Goal: Information Seeking & Learning: Learn about a topic

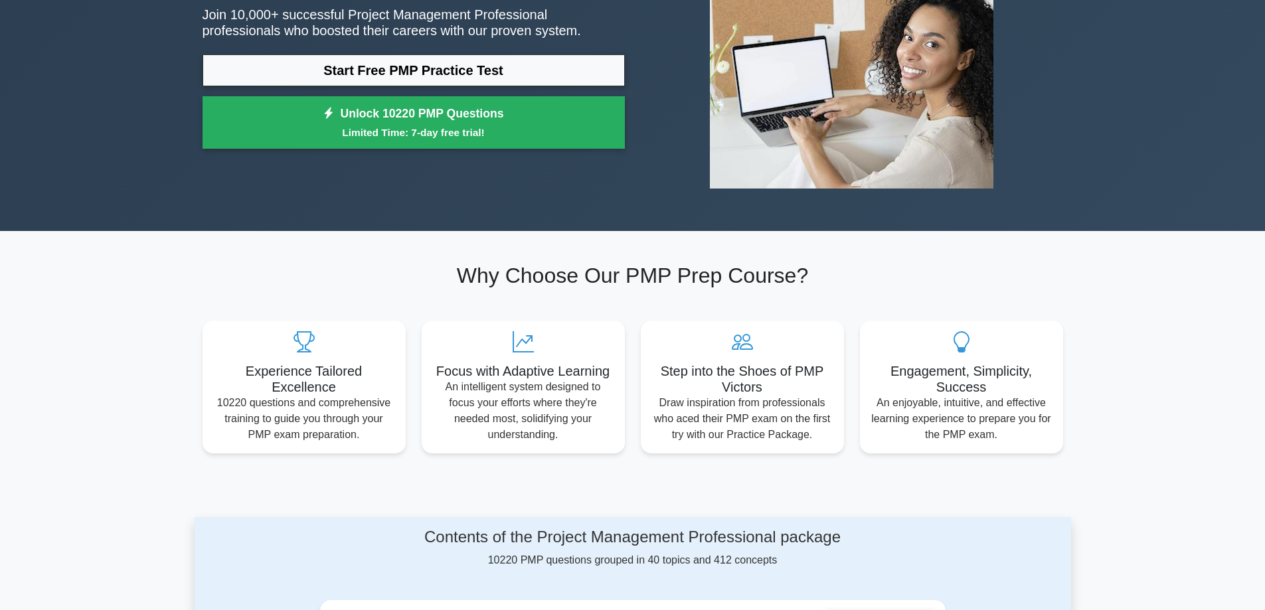
scroll to position [66, 0]
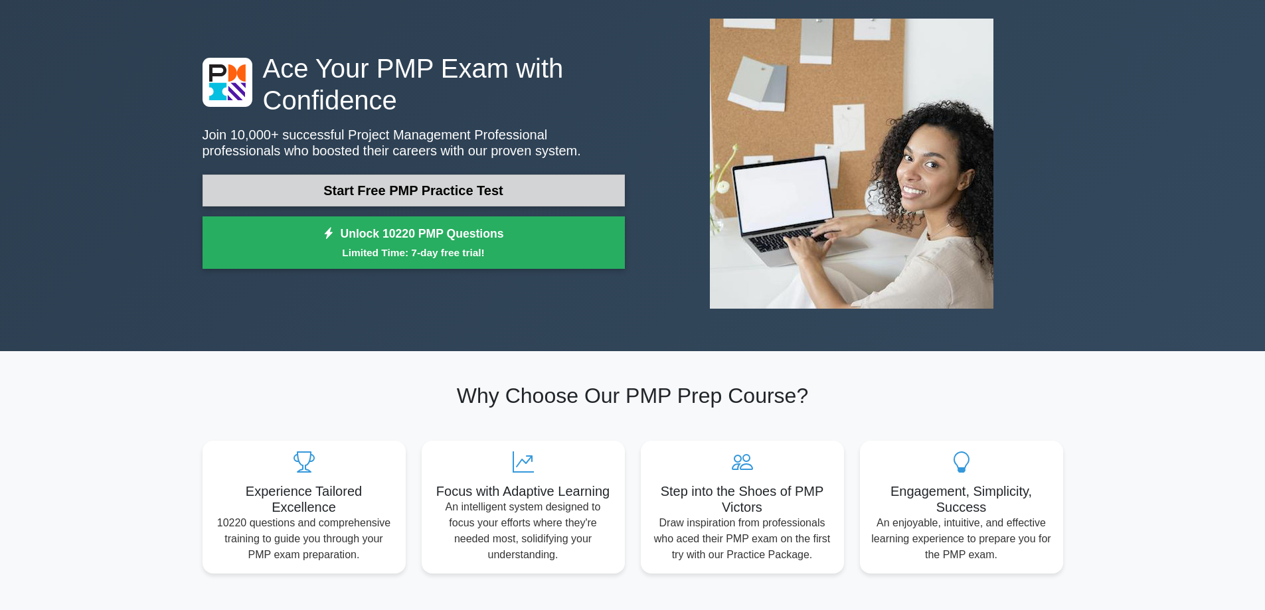
click at [421, 187] on link "Start Free PMP Practice Test" at bounding box center [413, 191] width 422 height 32
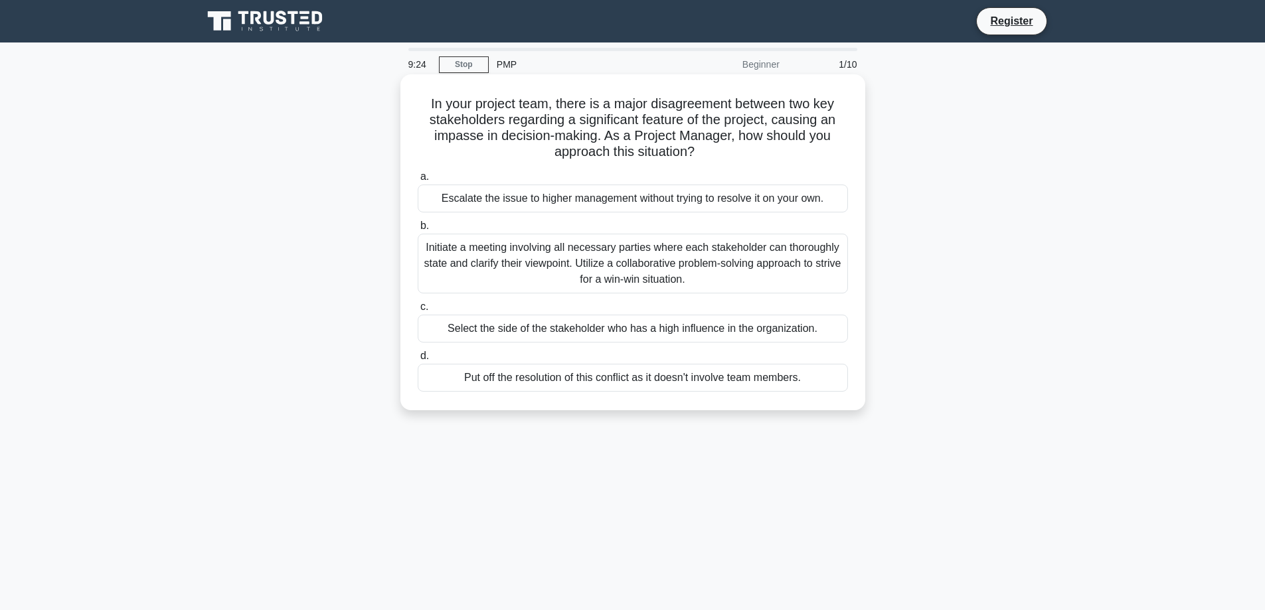
click at [771, 262] on div "Initiate a meeting involving all necessary parties where each stakeholder can t…" at bounding box center [633, 264] width 430 height 60
click at [418, 230] on input "b. Initiate a meeting involving all necessary parties where each stakeholder ca…" at bounding box center [418, 226] width 0 height 9
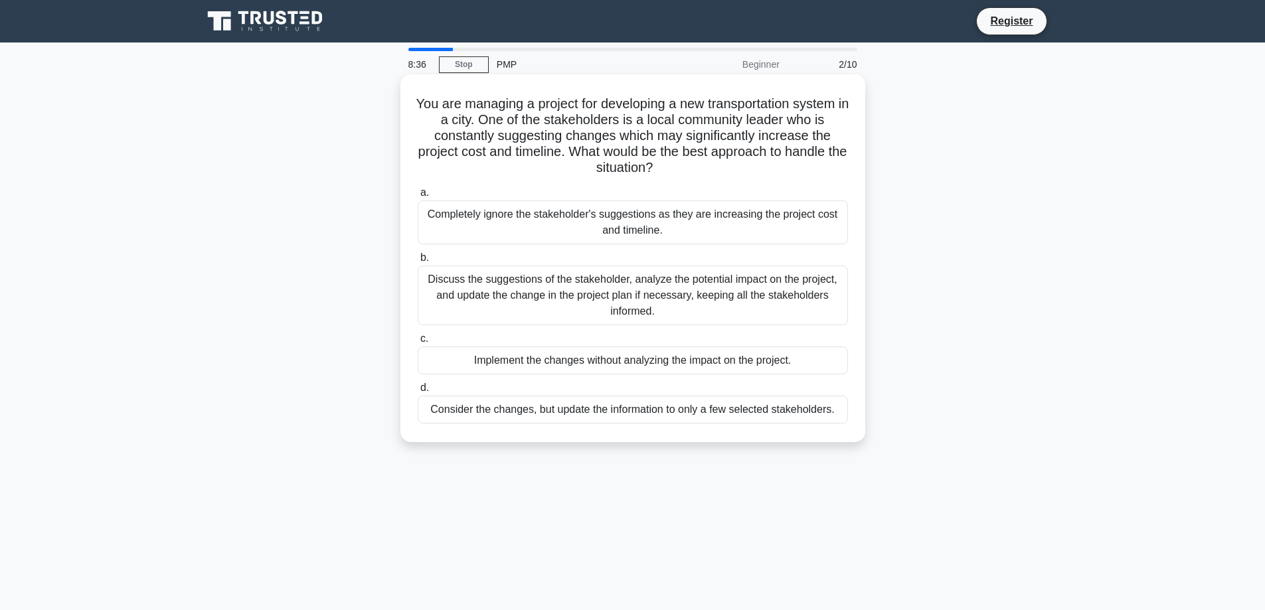
click at [639, 294] on div "Discuss the suggestions of the stakeholder, analyze the potential impact on the…" at bounding box center [633, 296] width 430 height 60
click at [418, 262] on input "b. Discuss the suggestions of the stakeholder, analyze the potential impact on …" at bounding box center [418, 258] width 0 height 9
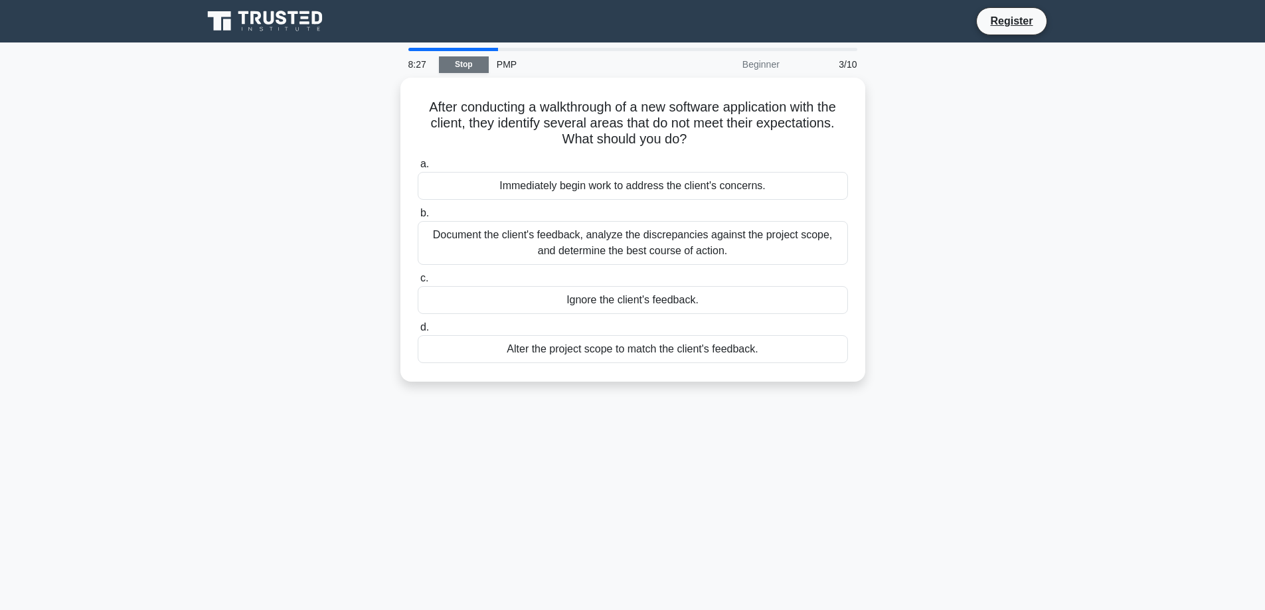
click at [463, 65] on link "Stop" at bounding box center [464, 64] width 50 height 17
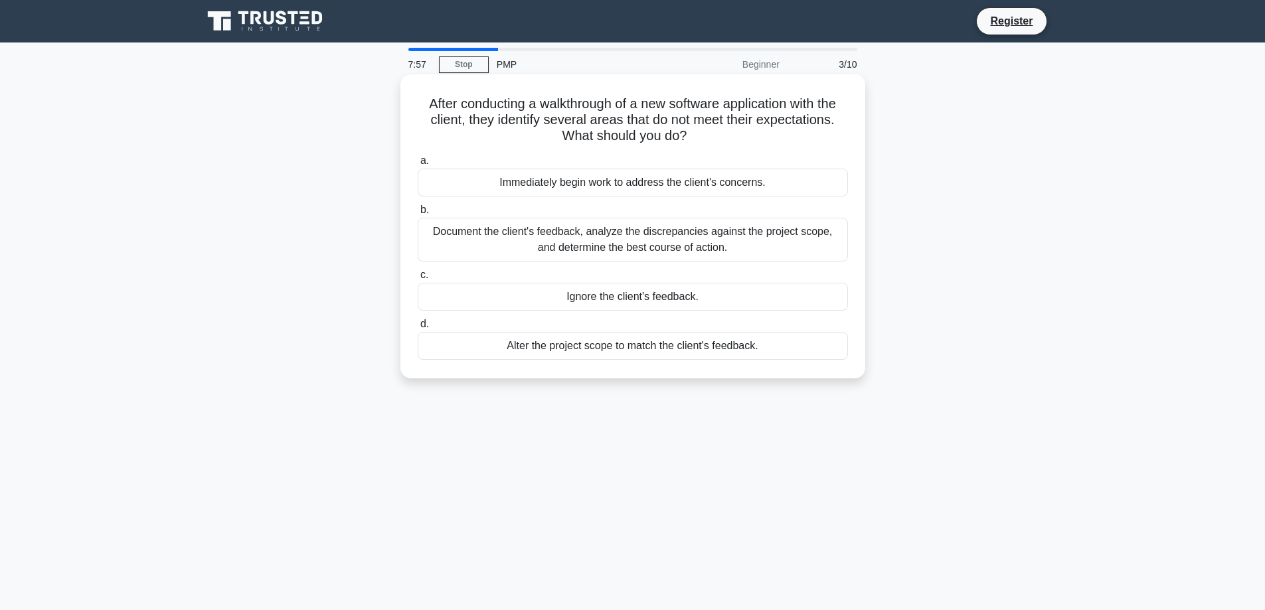
click at [601, 234] on div "Document the client's feedback, analyze the discrepancies against the project s…" at bounding box center [633, 240] width 430 height 44
click at [418, 214] on input "b. Document the client's feedback, analyze the discrepancies against the projec…" at bounding box center [418, 210] width 0 height 9
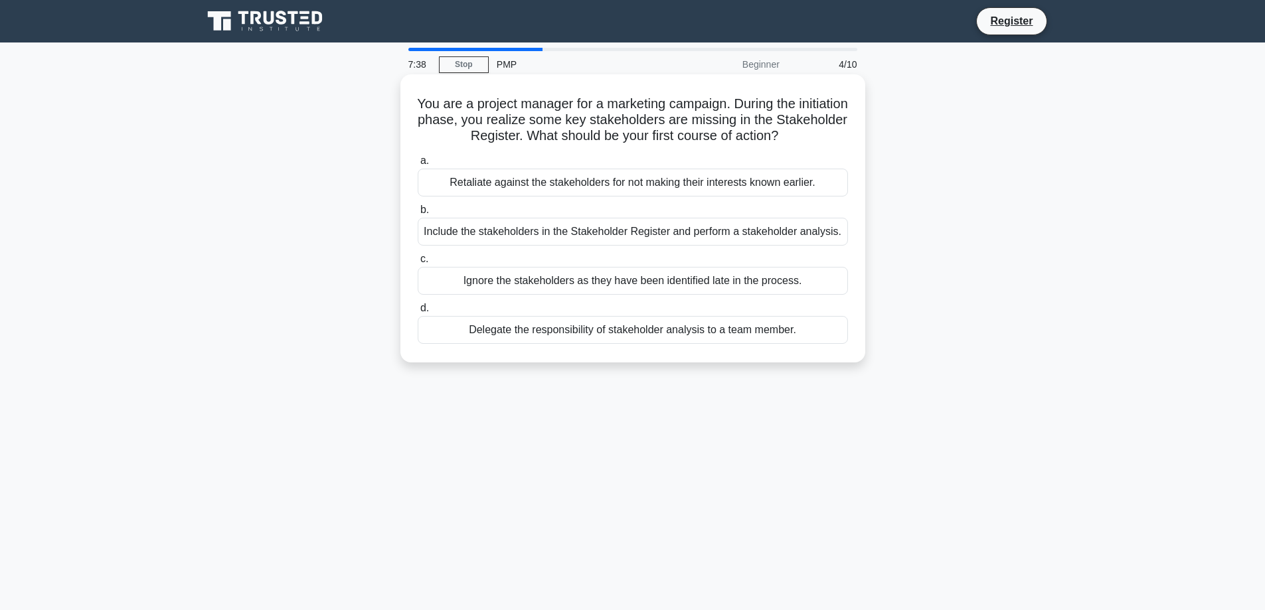
click at [583, 235] on div "Include the stakeholders in the Stakeholder Register and perform a stakeholder …" at bounding box center [633, 232] width 430 height 28
click at [418, 214] on input "b. Include the stakeholders in the Stakeholder Register and perform a stakehold…" at bounding box center [418, 210] width 0 height 9
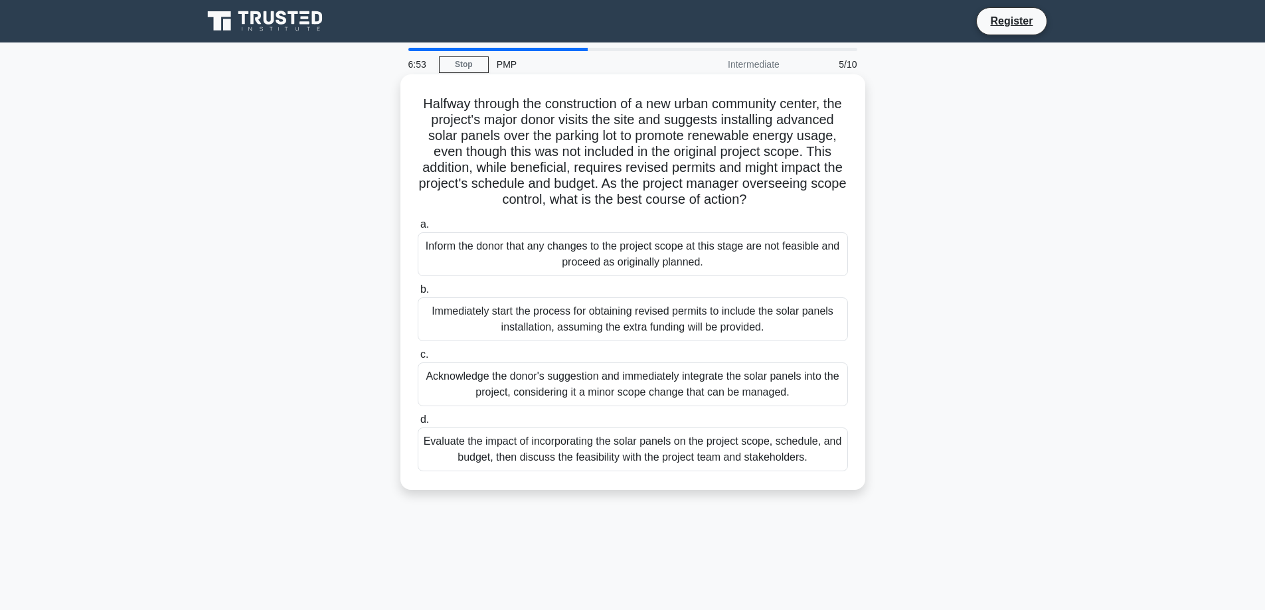
scroll to position [66, 0]
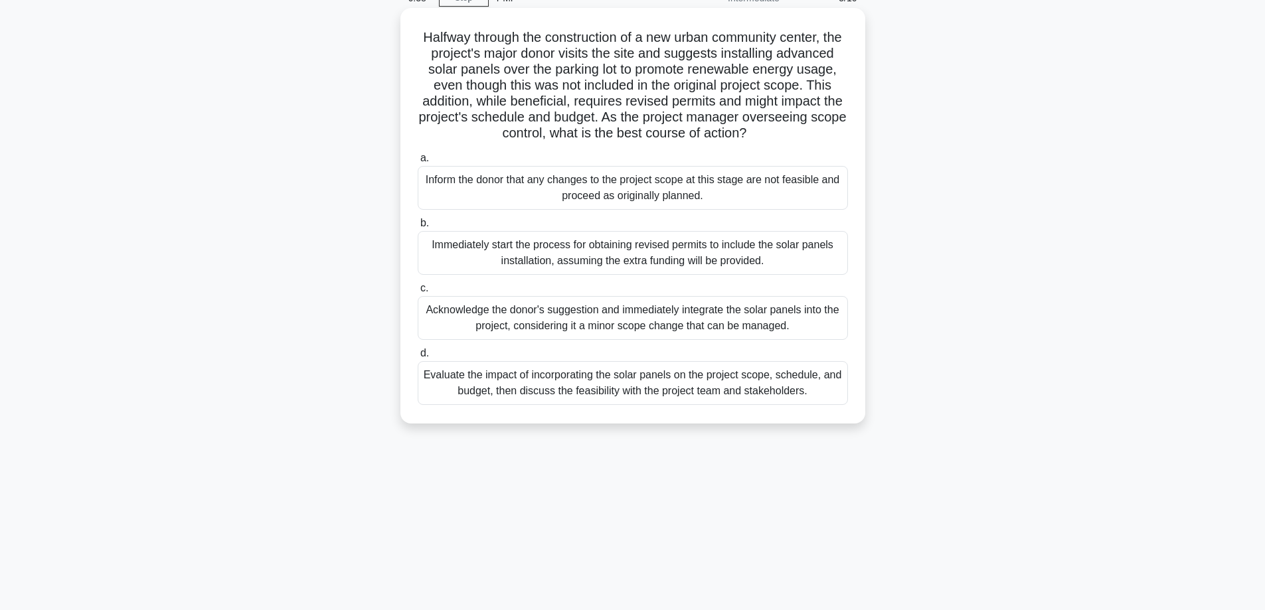
click at [651, 392] on div "Evaluate the impact of incorporating the solar panels on the project scope, sch…" at bounding box center [633, 383] width 430 height 44
click at [418, 358] on input "d. Evaluate the impact of incorporating the solar panels on the project scope, …" at bounding box center [418, 353] width 0 height 9
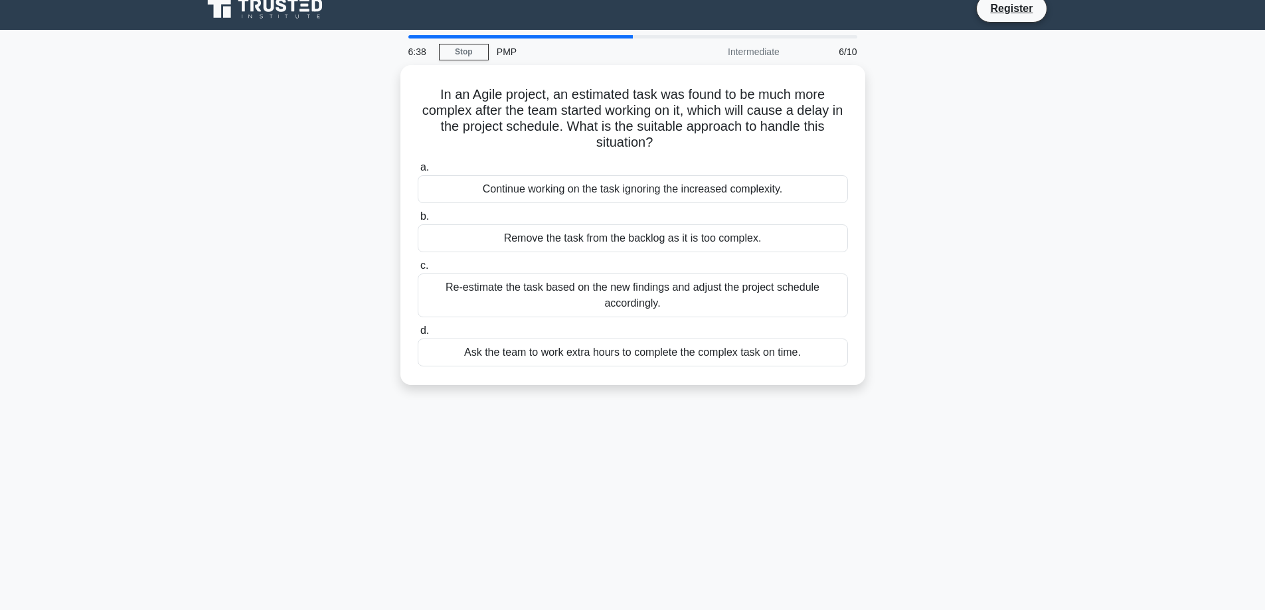
scroll to position [0, 0]
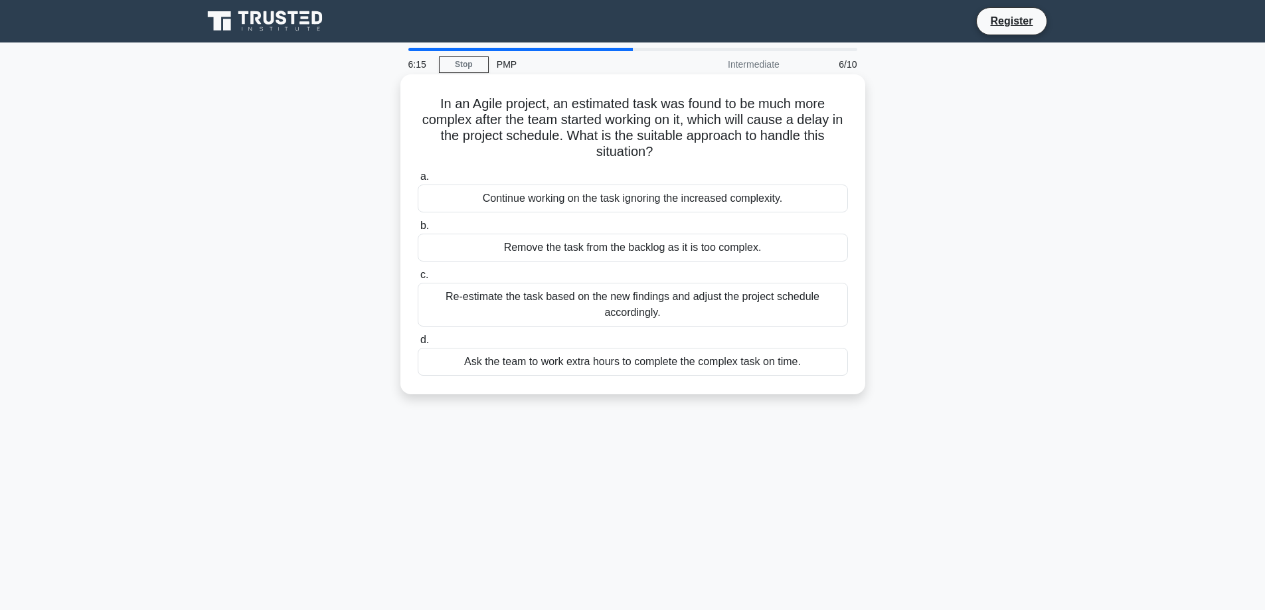
click at [526, 299] on div "Re-estimate the task based on the new findings and adjust the project schedule …" at bounding box center [633, 305] width 430 height 44
click at [418, 279] on input "c. Re-estimate the task based on the new findings and adjust the project schedu…" at bounding box center [418, 275] width 0 height 9
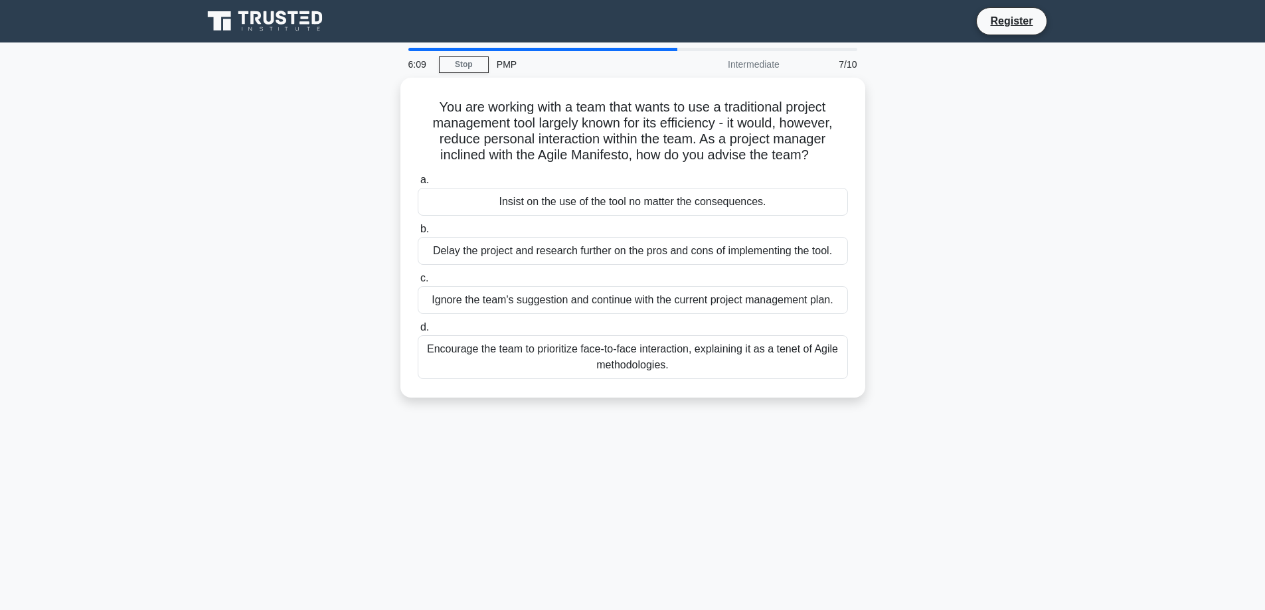
click at [526, 299] on div "Ignore the team's suggestion and continue with the current project management p…" at bounding box center [633, 300] width 430 height 28
click at [418, 283] on input "c. Ignore the team's suggestion and continue with the current project managemen…" at bounding box center [418, 278] width 0 height 9
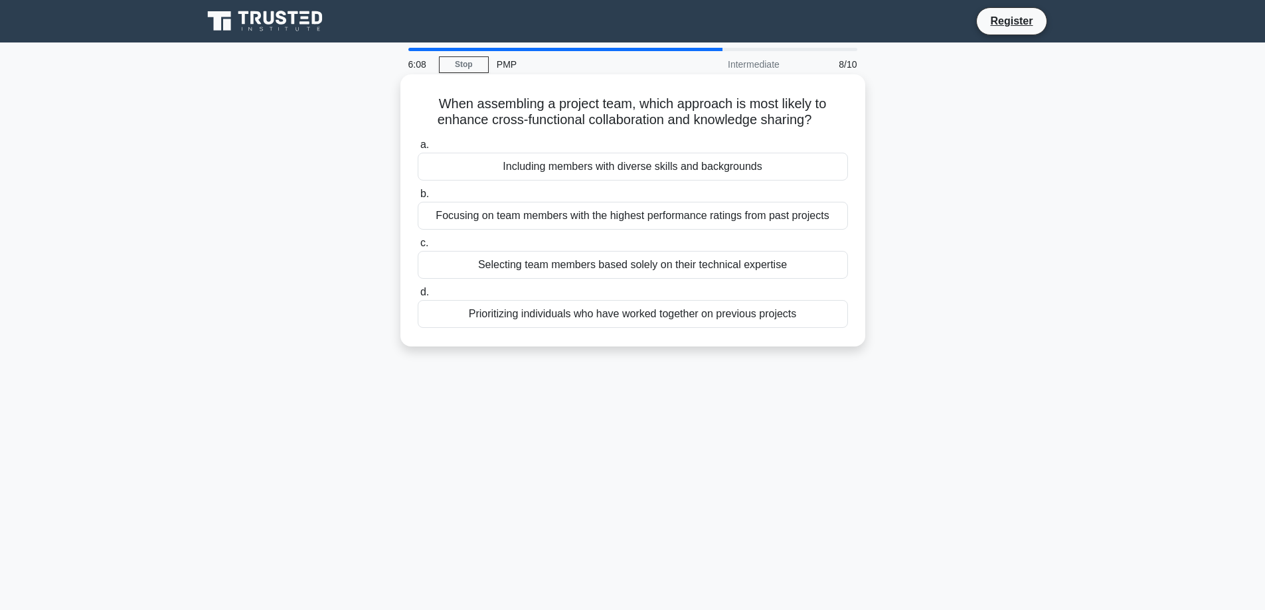
click at [524, 315] on div "Prioritizing individuals who have worked together on previous projects" at bounding box center [633, 314] width 430 height 28
click at [418, 297] on input "d. Prioritizing individuals who have worked together on previous projects" at bounding box center [418, 292] width 0 height 9
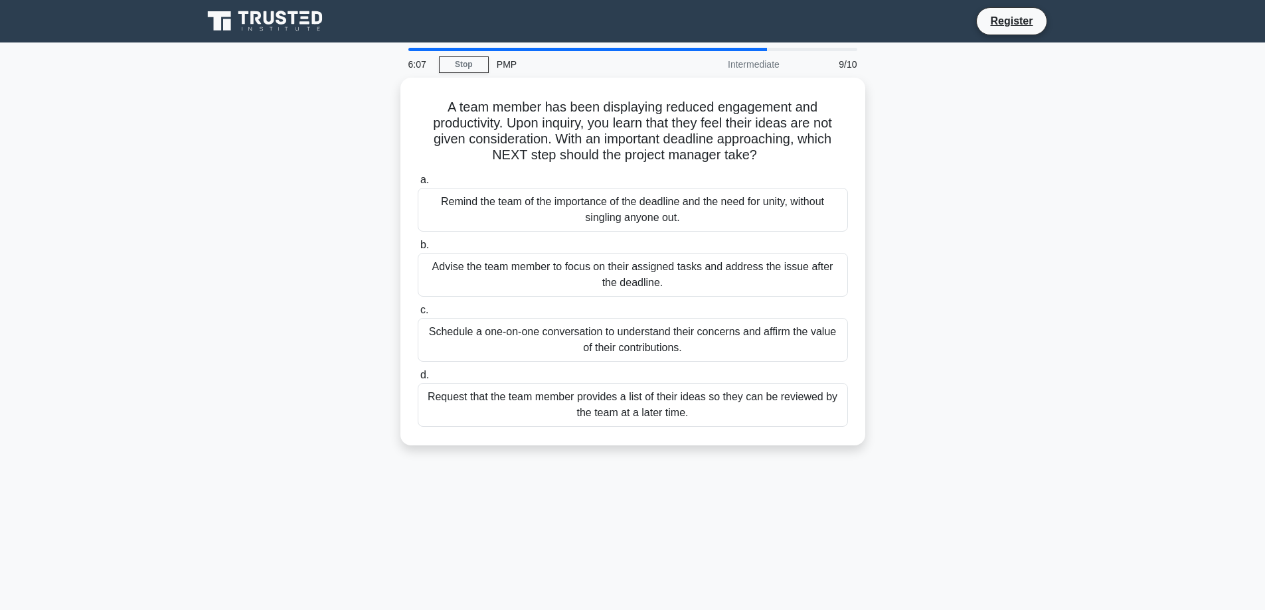
click at [524, 315] on label "c. Schedule a one-on-one conversation to understand their concerns and affirm t…" at bounding box center [633, 332] width 430 height 60
click at [418, 315] on input "c. Schedule a one-on-one conversation to understand their concerns and affirm t…" at bounding box center [418, 310] width 0 height 9
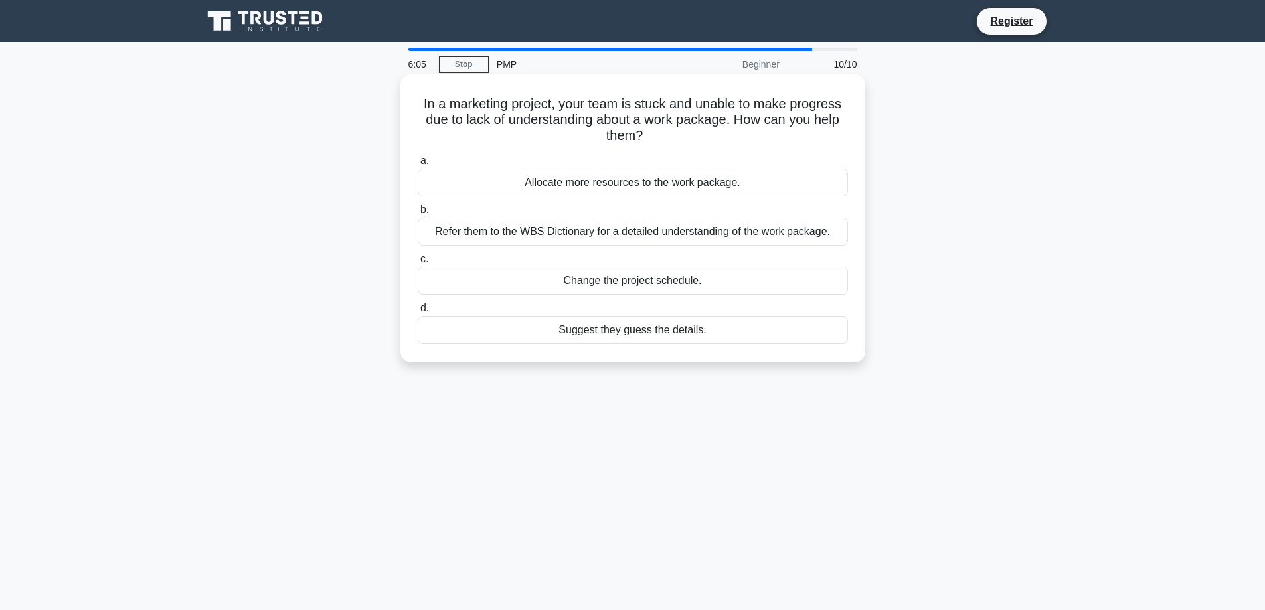
click at [524, 322] on div "Suggest they guess the details." at bounding box center [633, 330] width 430 height 28
click at [418, 313] on input "d. Suggest they guess the details." at bounding box center [418, 308] width 0 height 9
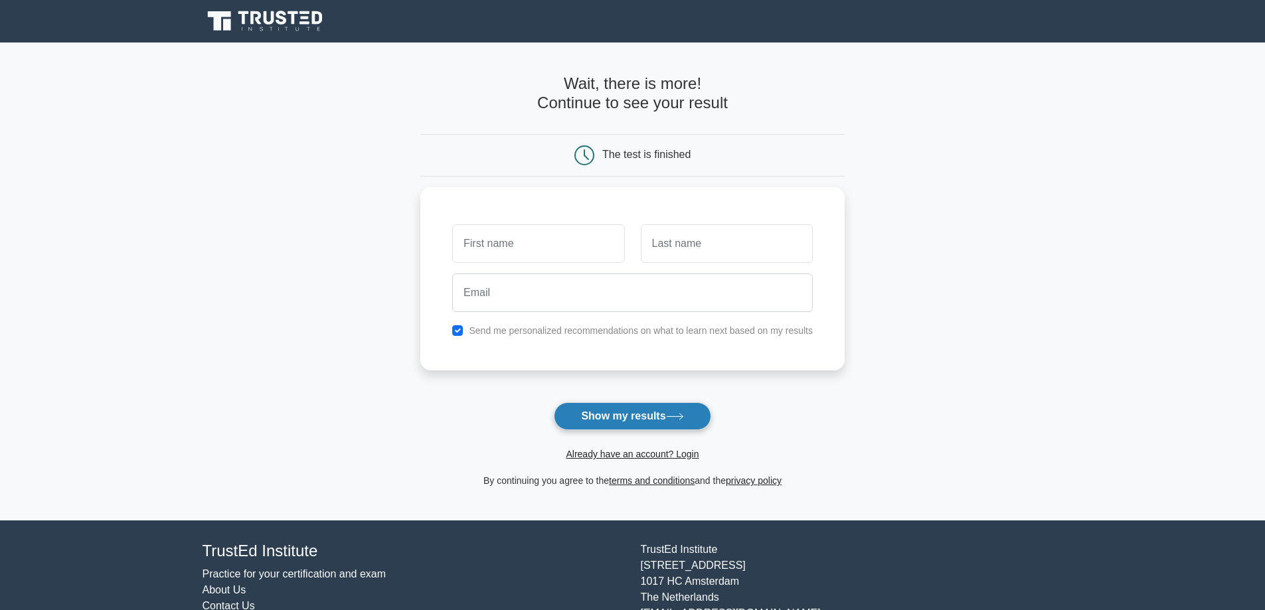
click at [670, 418] on icon at bounding box center [675, 416] width 18 height 7
